Goal: Task Accomplishment & Management: Use online tool/utility

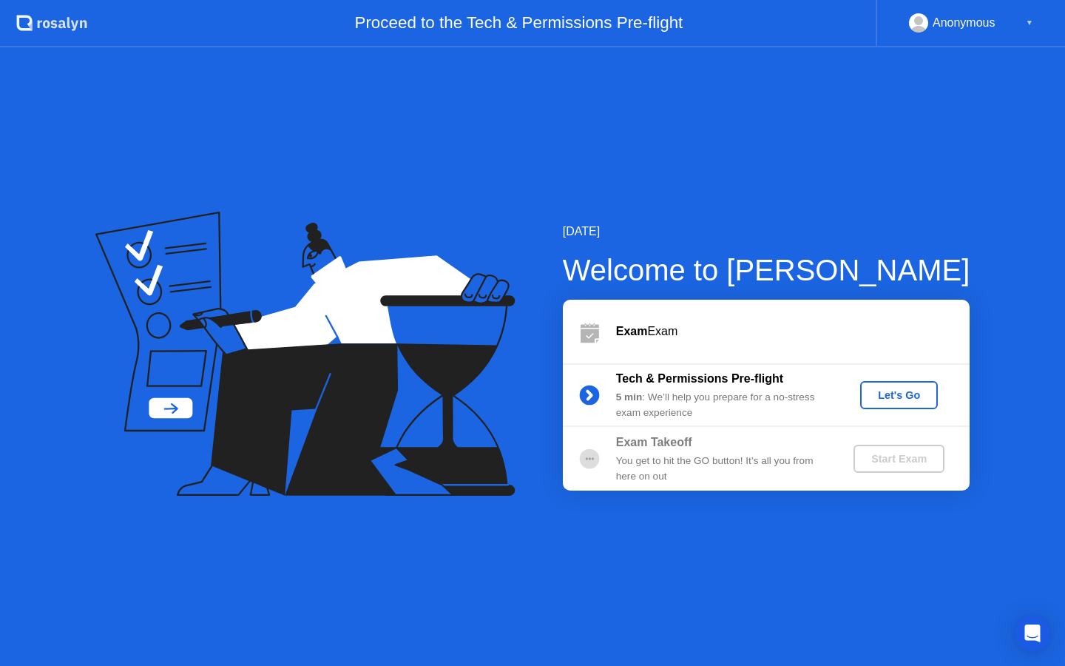
click at [898, 393] on div "Let's Go" at bounding box center [899, 395] width 66 height 12
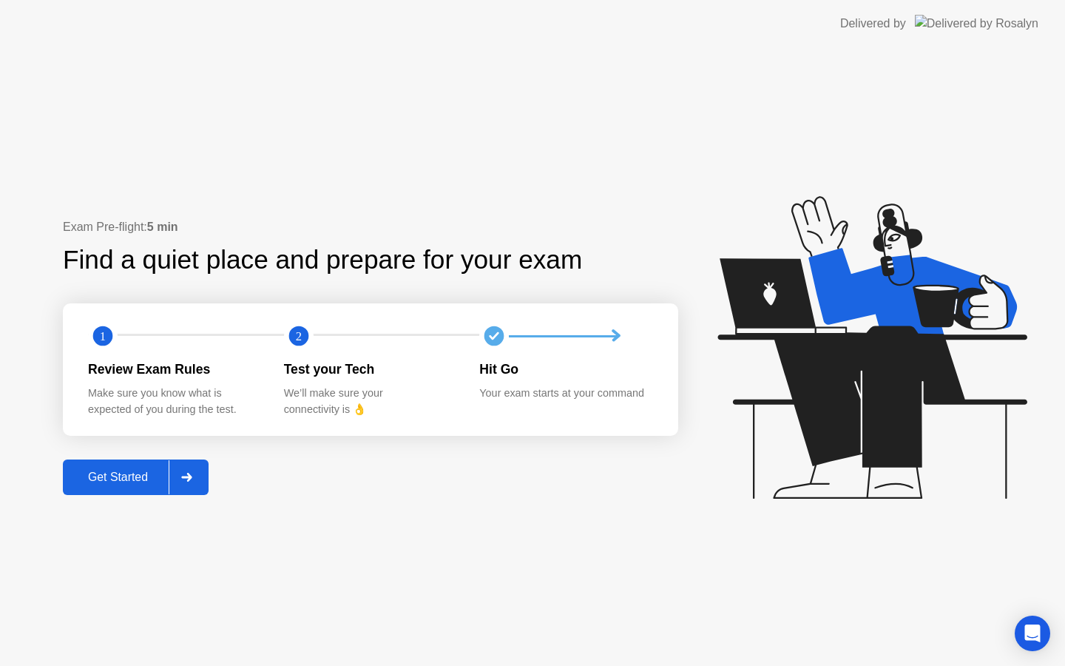
click at [109, 472] on div "Get Started" at bounding box center [117, 476] width 101 height 13
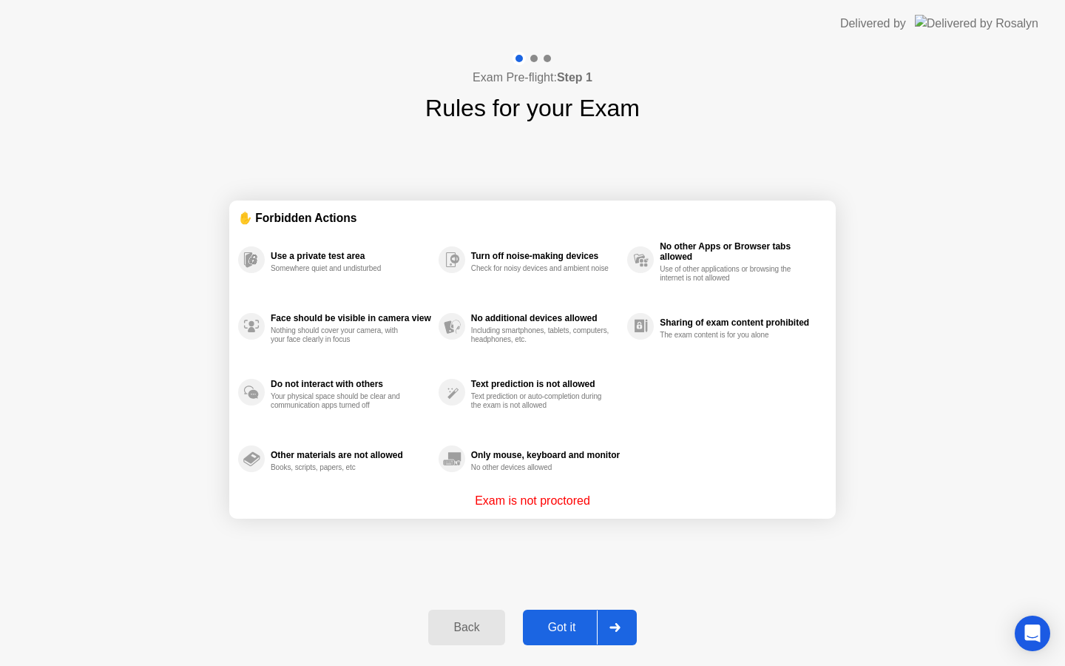
click at [562, 623] on div "Got it" at bounding box center [562, 626] width 70 height 13
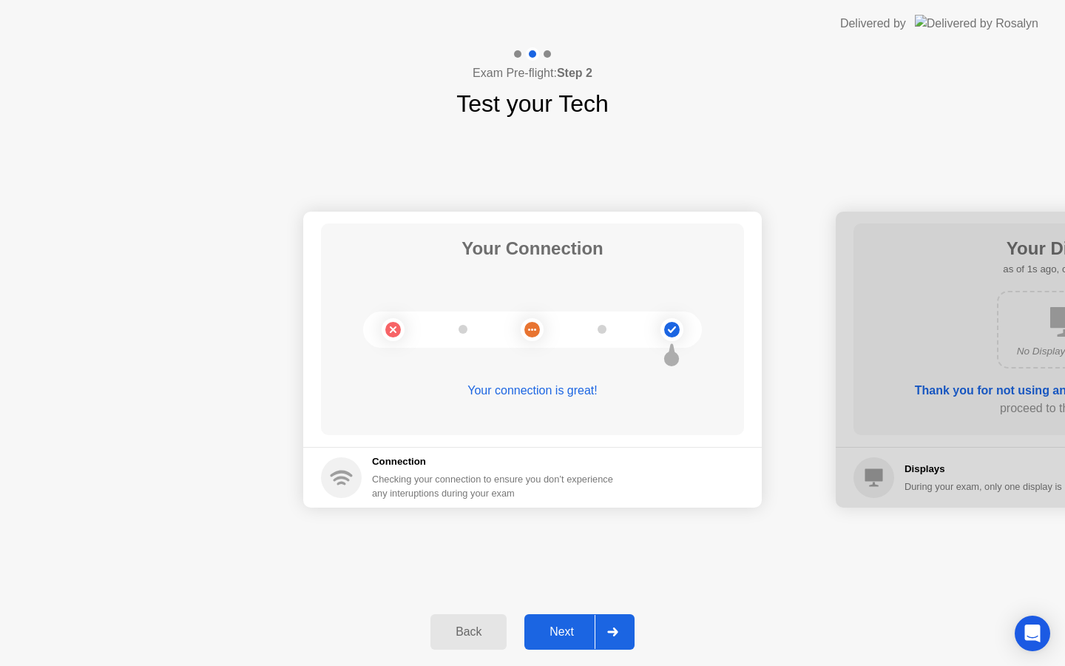
click at [562, 620] on button "Next" at bounding box center [579, 631] width 110 height 35
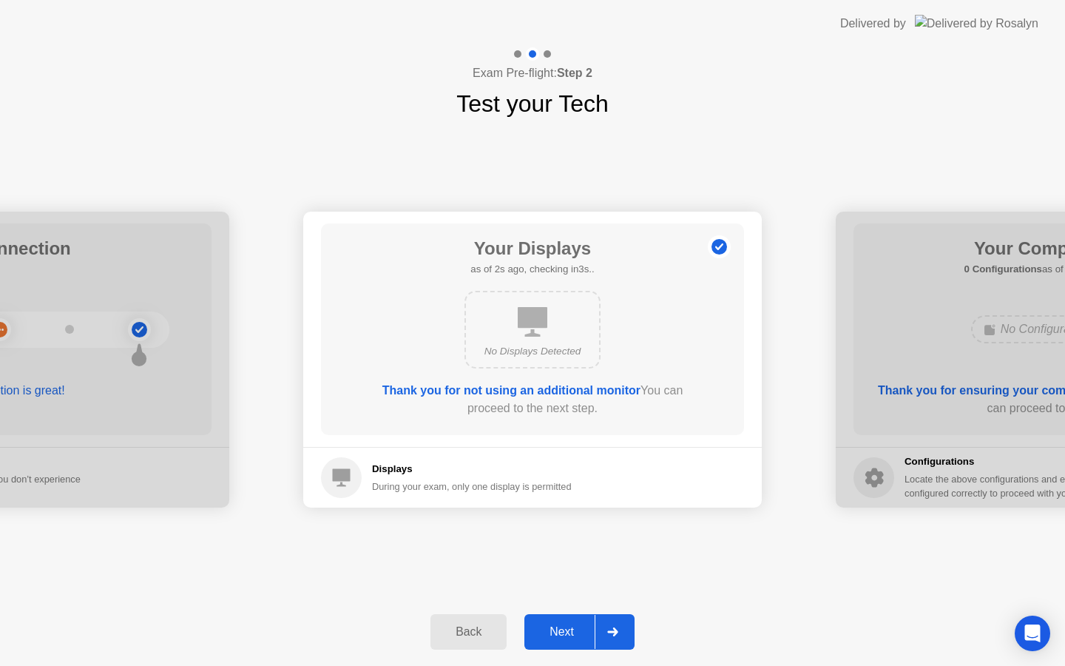
click at [562, 620] on button "Next" at bounding box center [579, 631] width 110 height 35
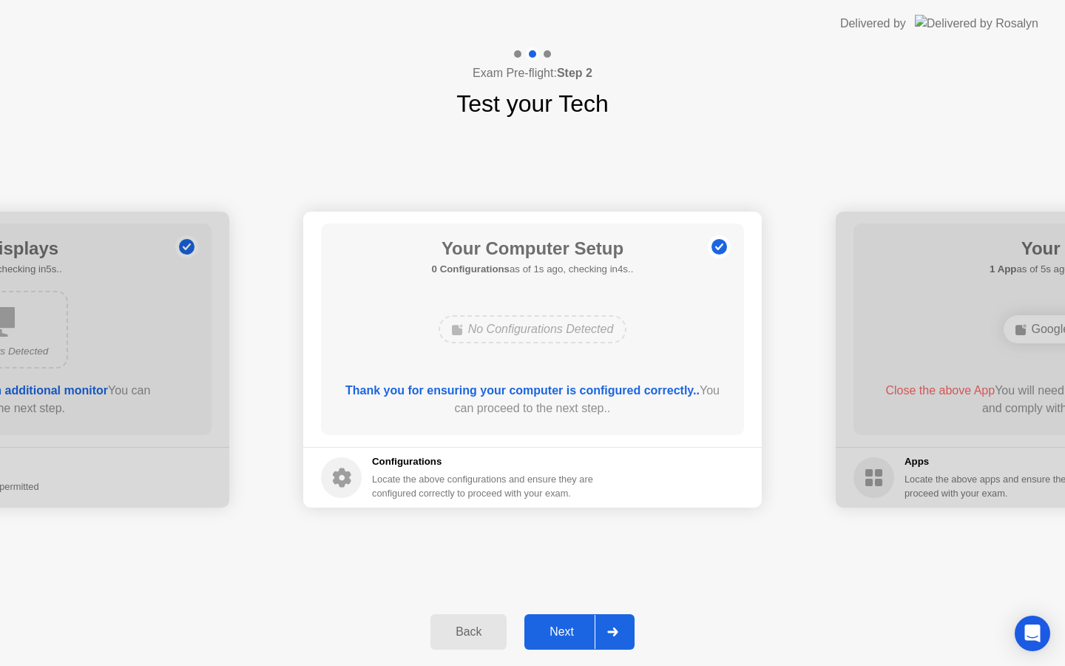
click at [562, 620] on button "Next" at bounding box center [579, 631] width 110 height 35
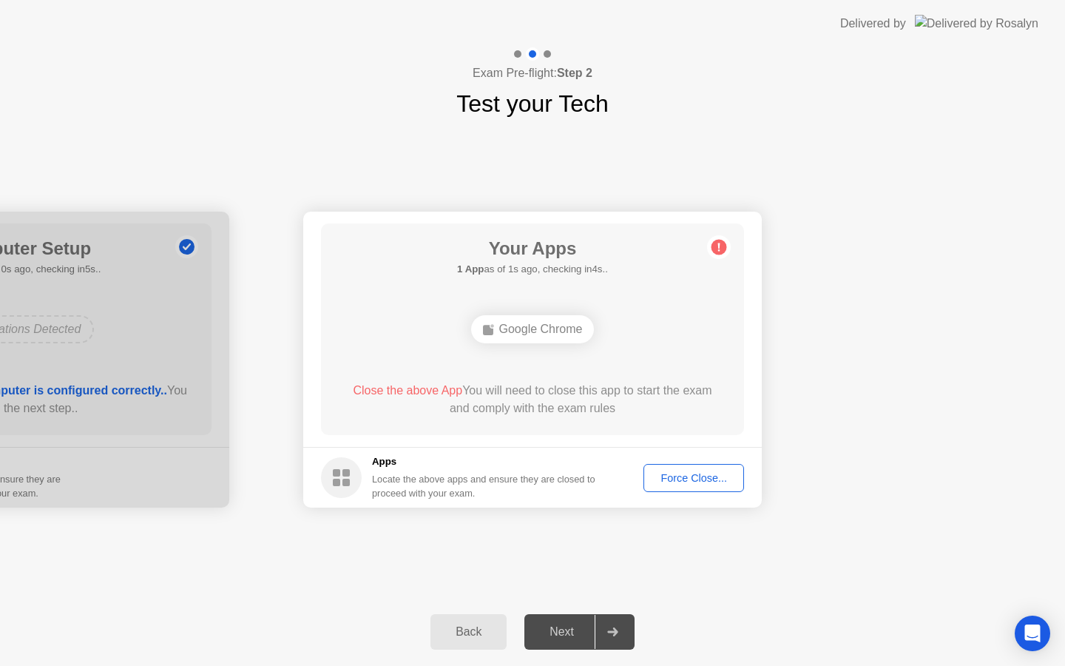
click at [677, 480] on div "Force Close..." at bounding box center [694, 478] width 90 height 12
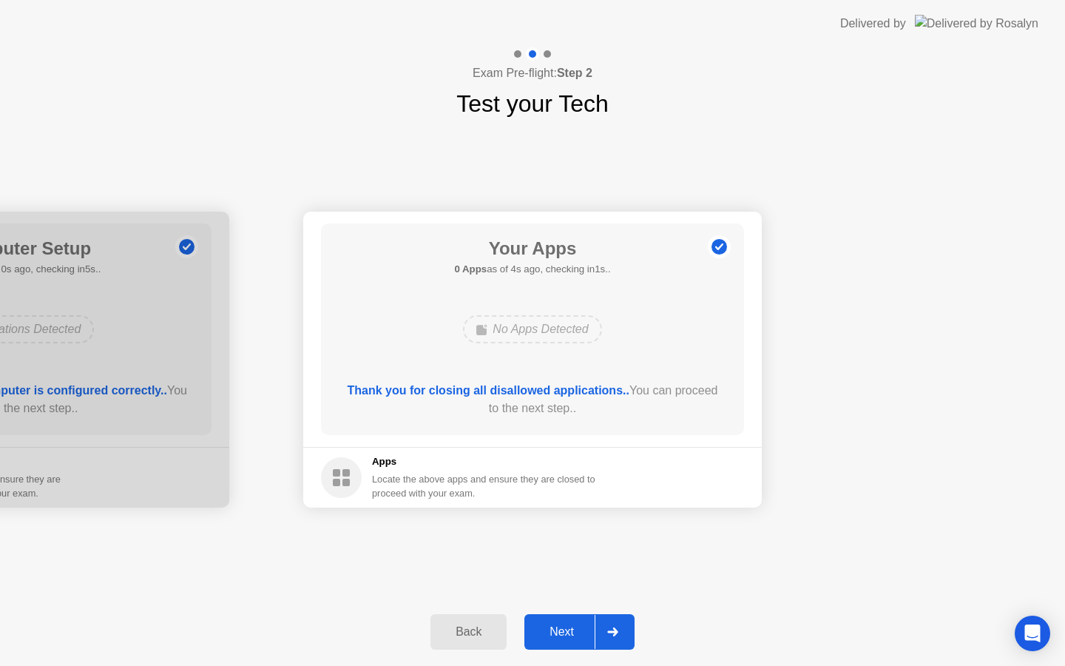
click at [557, 625] on div "Next" at bounding box center [562, 631] width 66 height 13
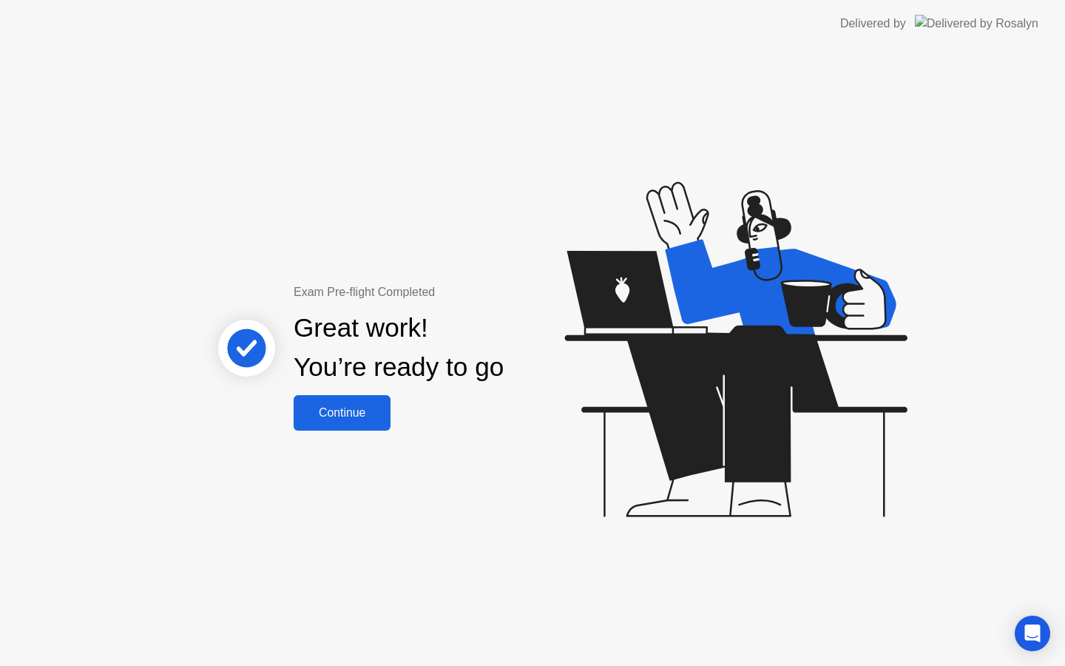
click at [365, 410] on div "Continue" at bounding box center [342, 412] width 88 height 13
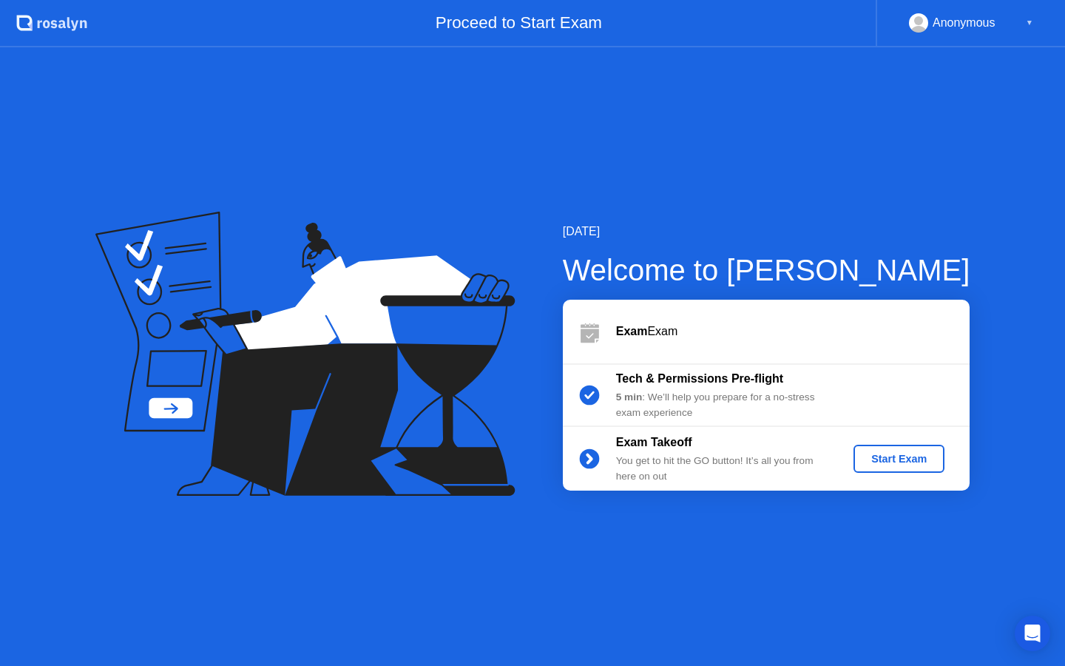
click at [900, 464] on div "Start Exam" at bounding box center [898, 459] width 79 height 12
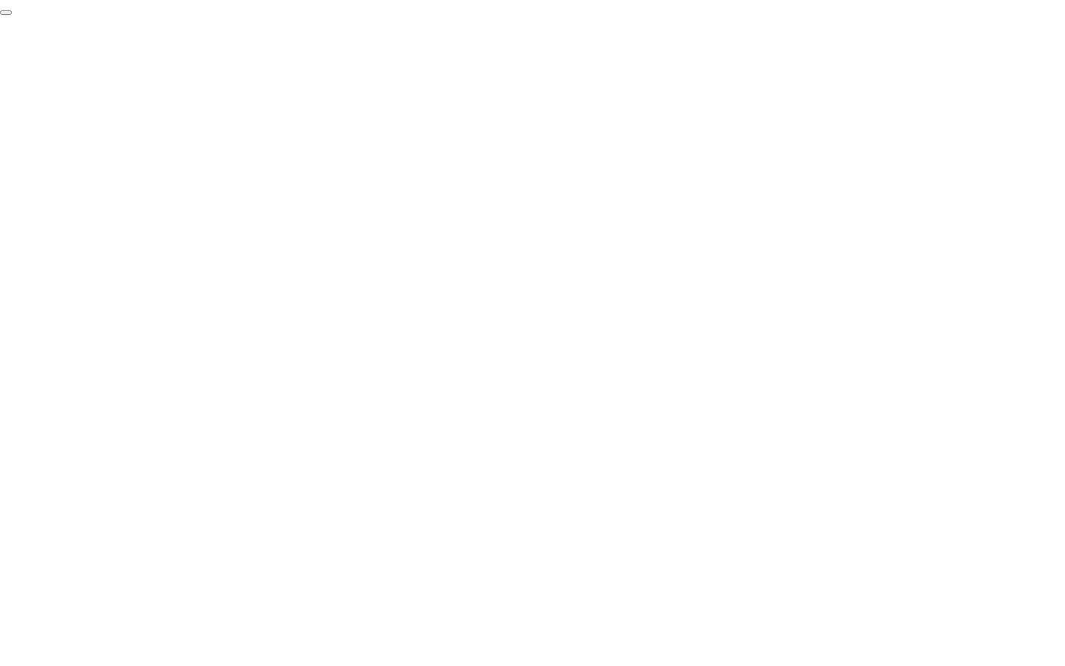
click div "End Proctoring Session"
